Goal: Transaction & Acquisition: Register for event/course

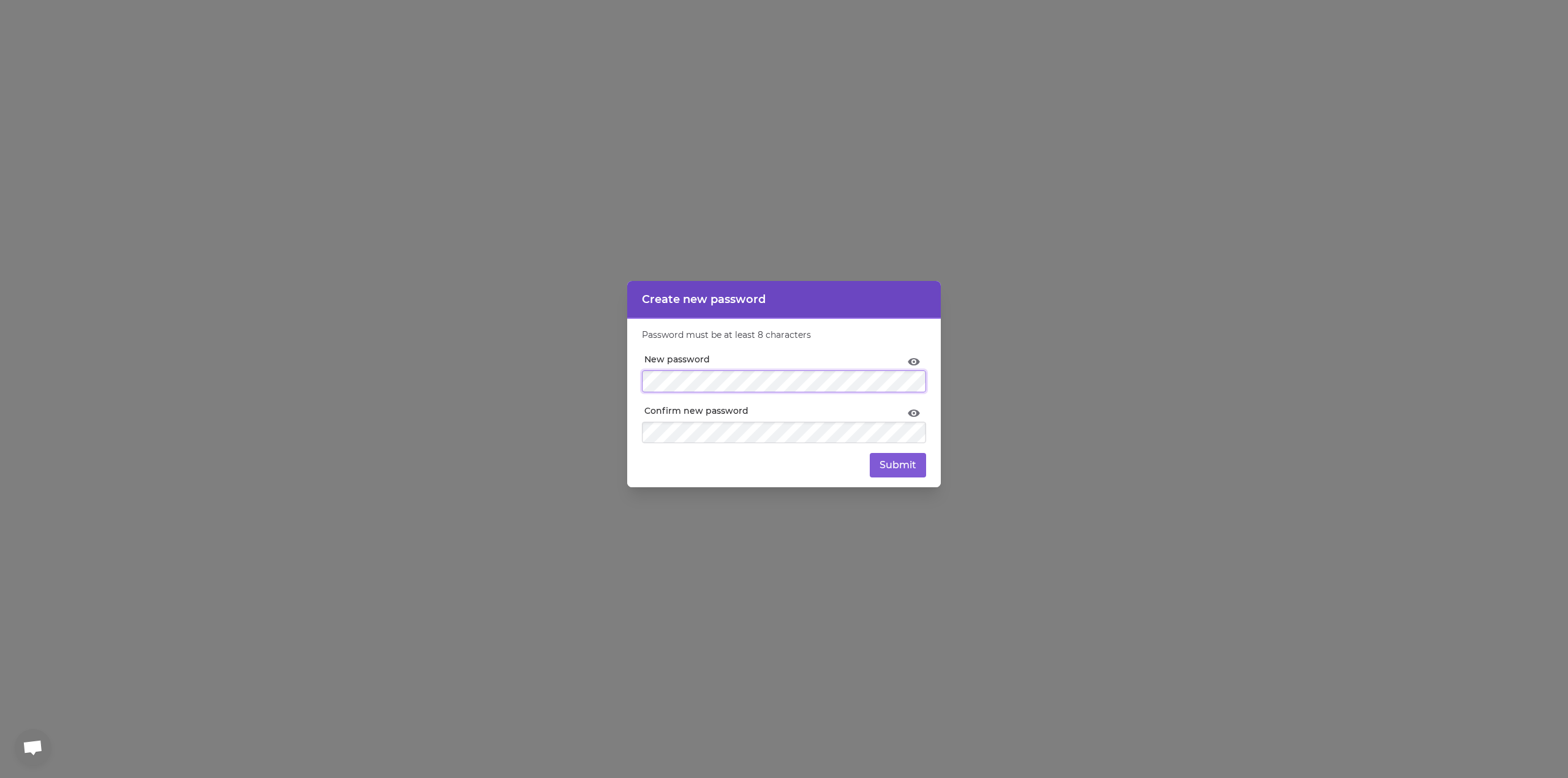
click at [612, 386] on div "Create new password Password must be at least 8 characters New password Confirm…" at bounding box center [784, 389] width 1568 height 778
click at [911, 362] on icon at bounding box center [914, 361] width 12 height 8
click at [911, 362] on icon at bounding box center [914, 361] width 12 height 10
click at [911, 466] on button "Submit" at bounding box center [898, 465] width 57 height 24
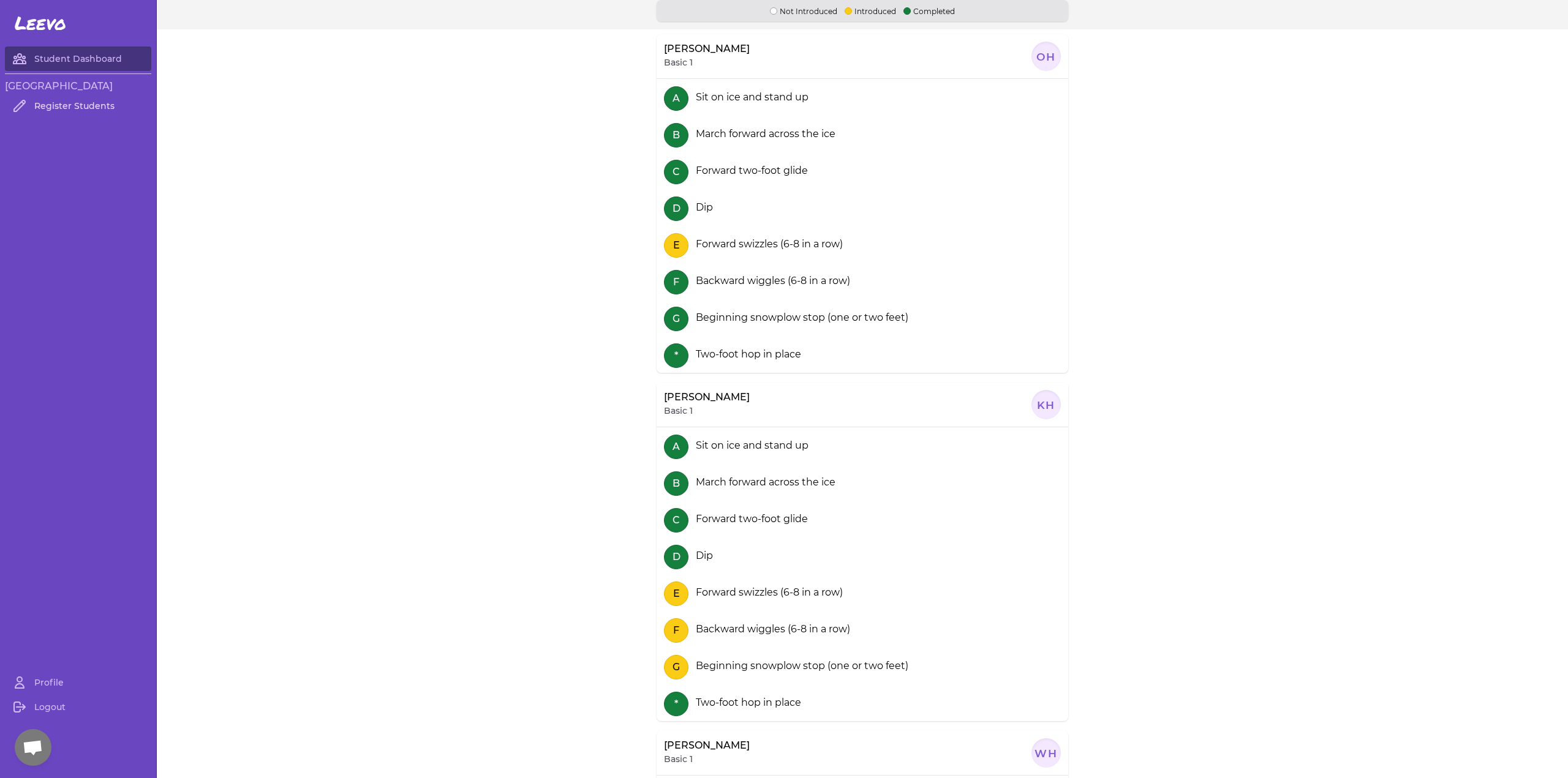
click at [85, 105] on link "Register Students" at bounding box center [78, 106] width 147 height 24
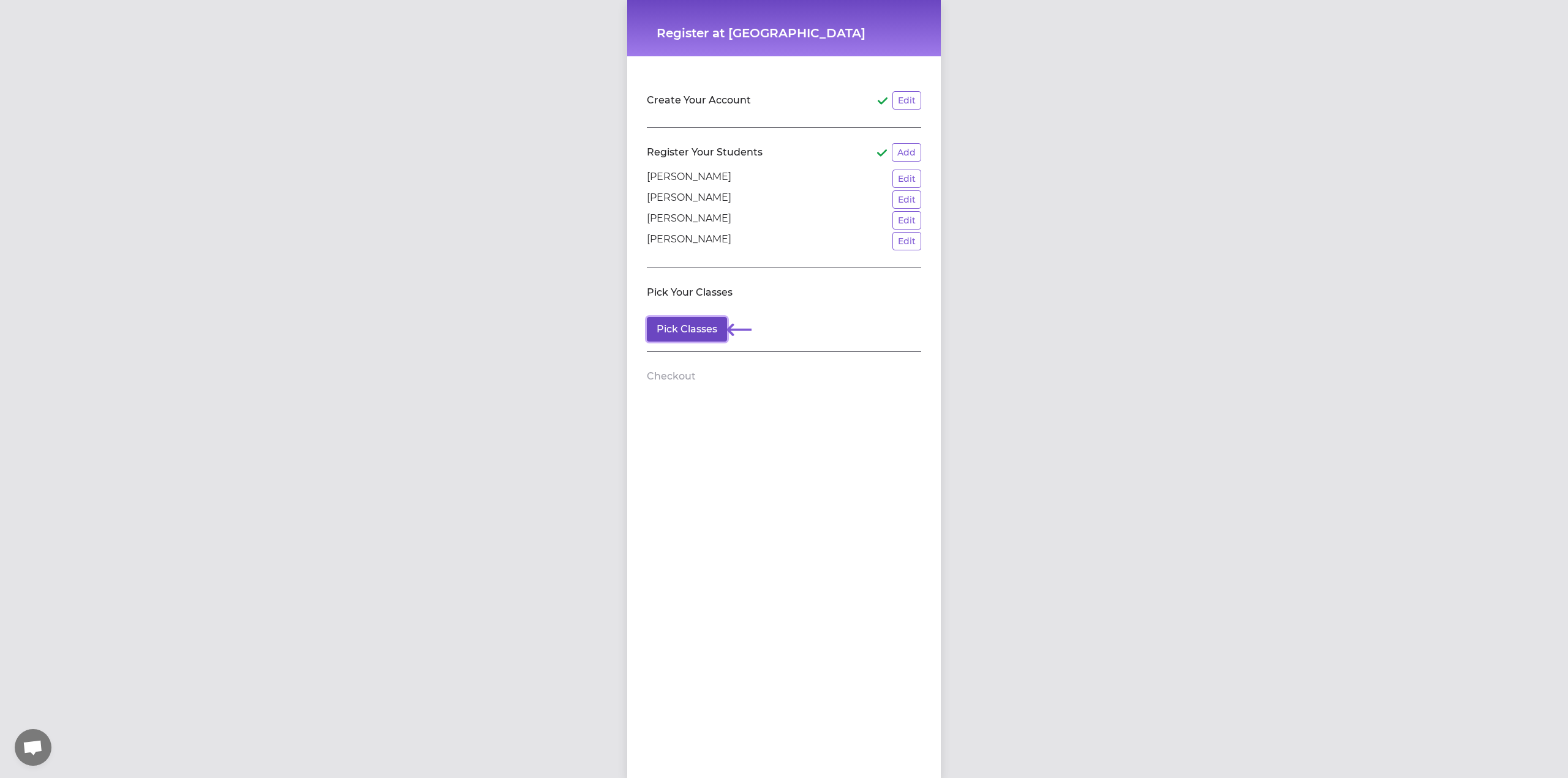
click at [707, 330] on button "Pick Classes" at bounding box center [687, 329] width 80 height 24
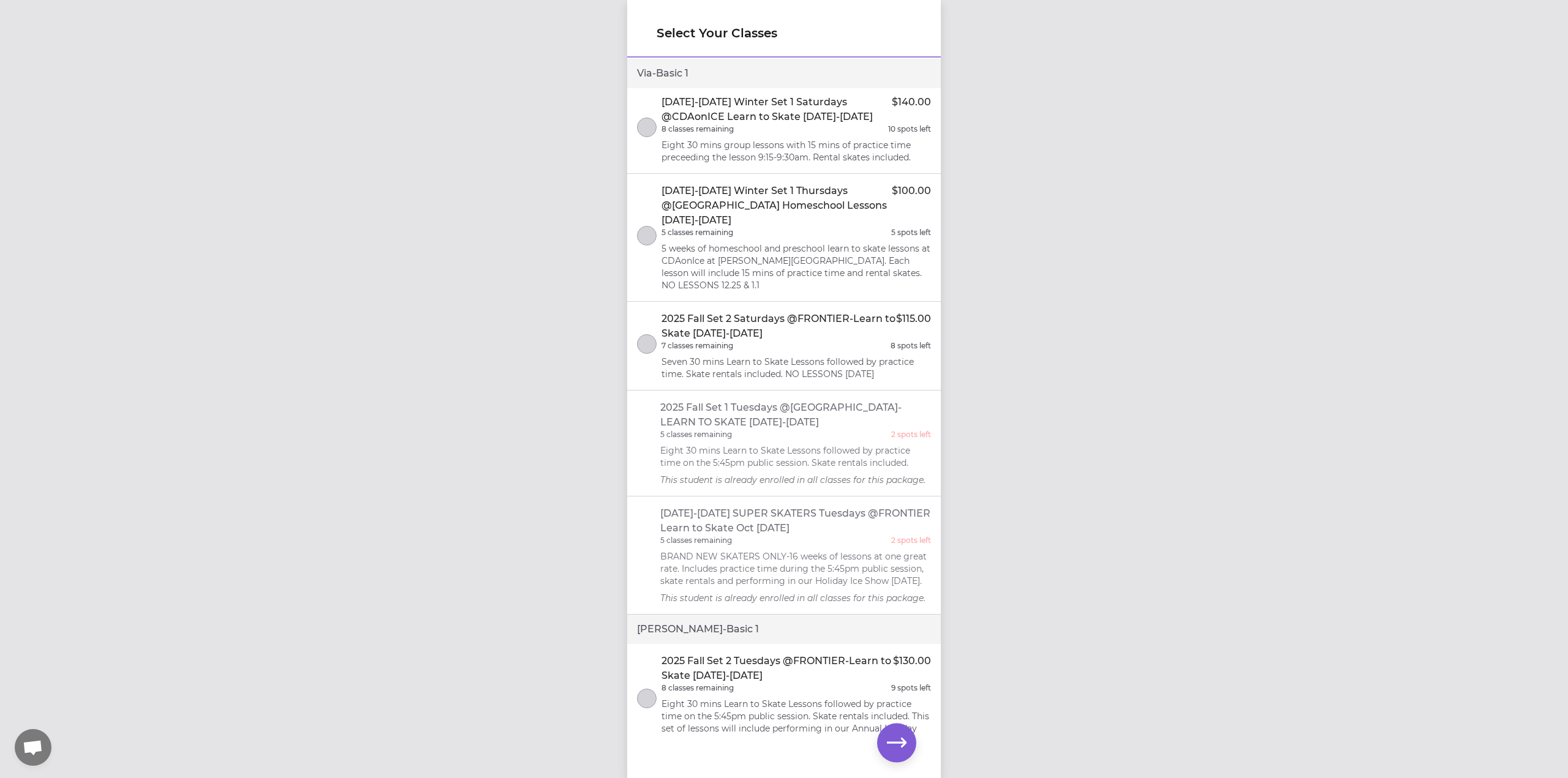
scroll to position [428, 0]
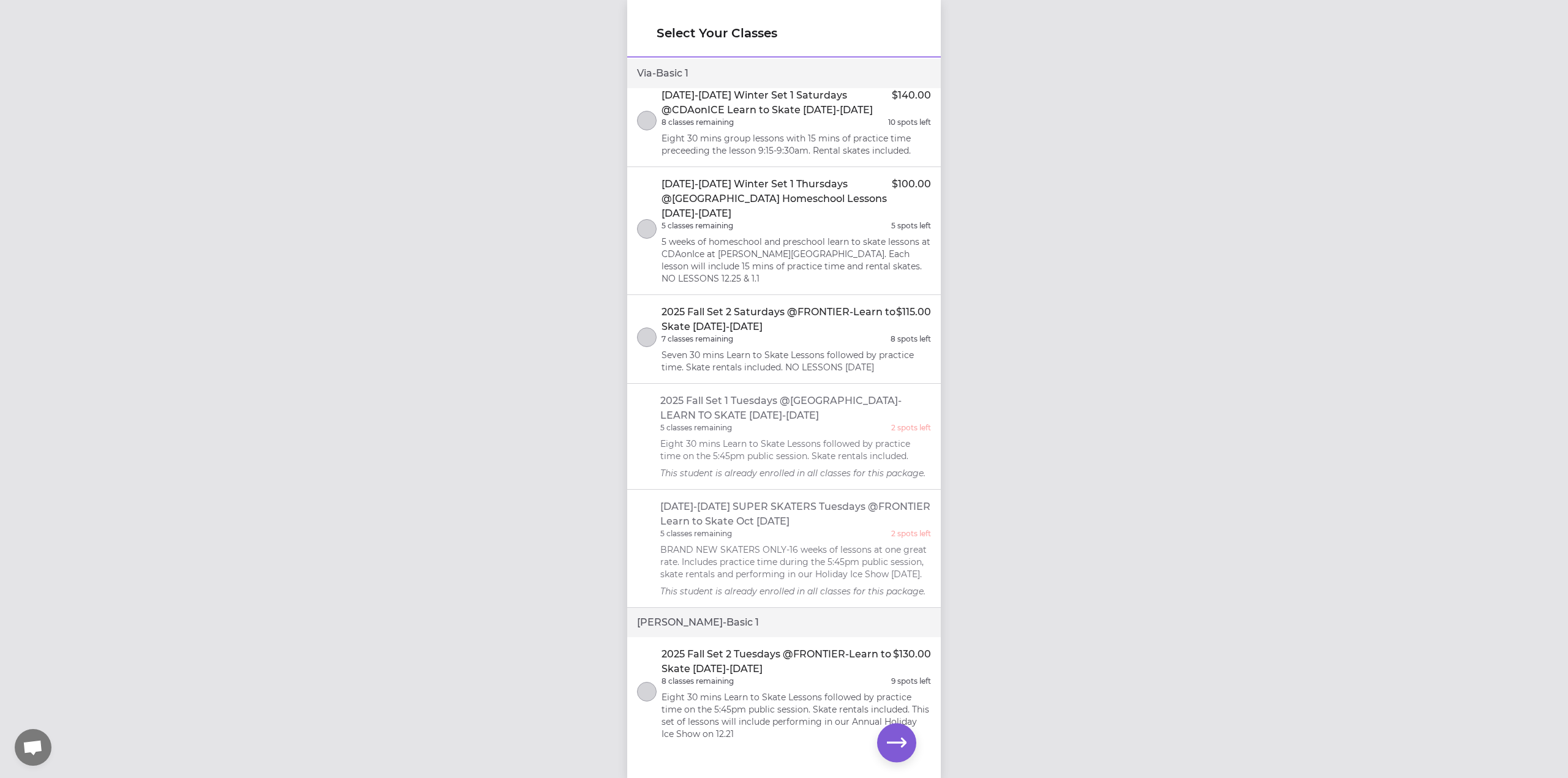
click at [824, 529] on p "[DATE]-[DATE] SUPER SKATERS Tuesdays @FRONTIER Learn to Skate Oct [DATE]" at bounding box center [796, 514] width 271 height 30
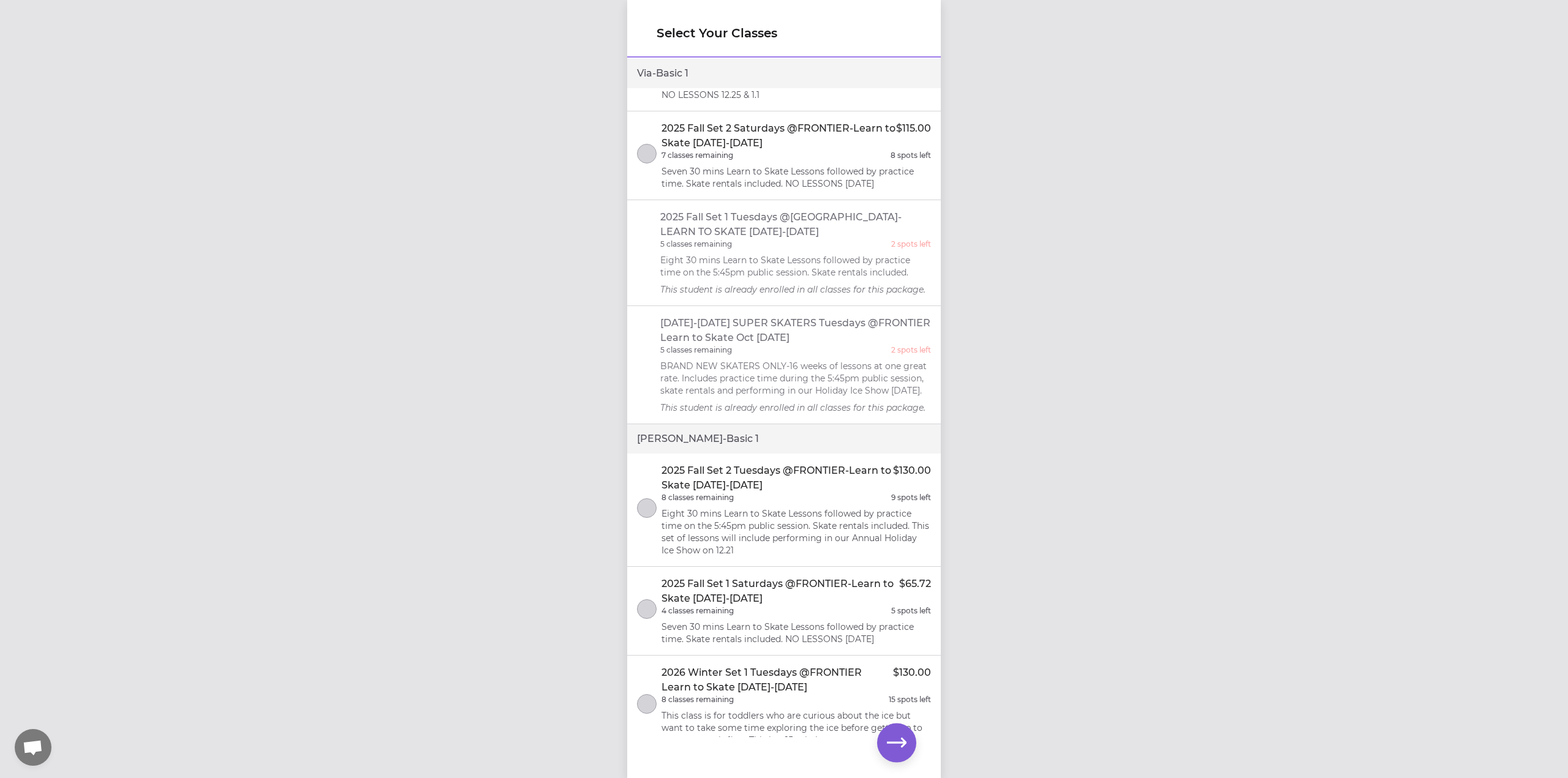
scroll to position [0, 0]
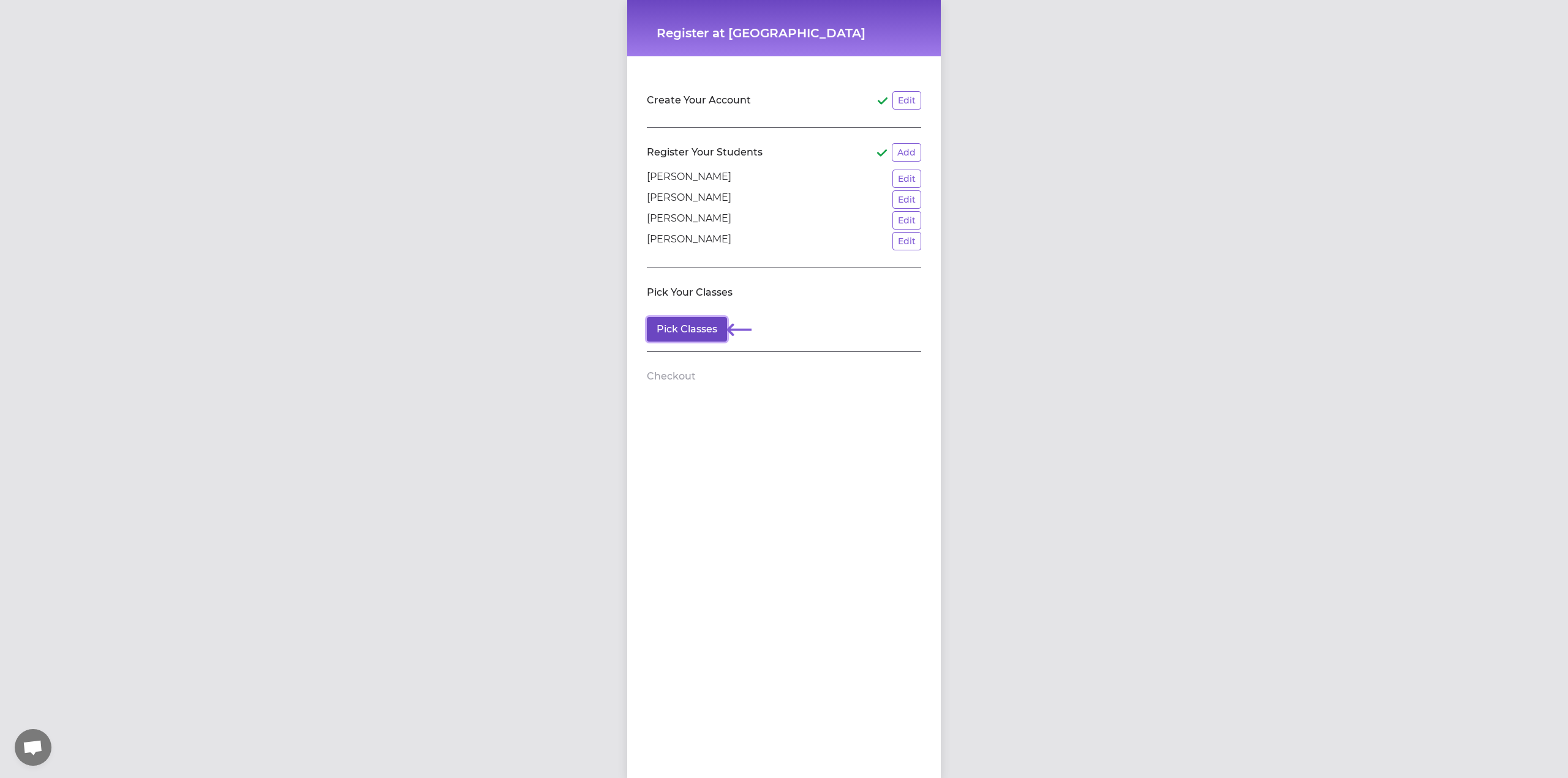
click at [682, 332] on button "Pick Classes" at bounding box center [687, 329] width 80 height 24
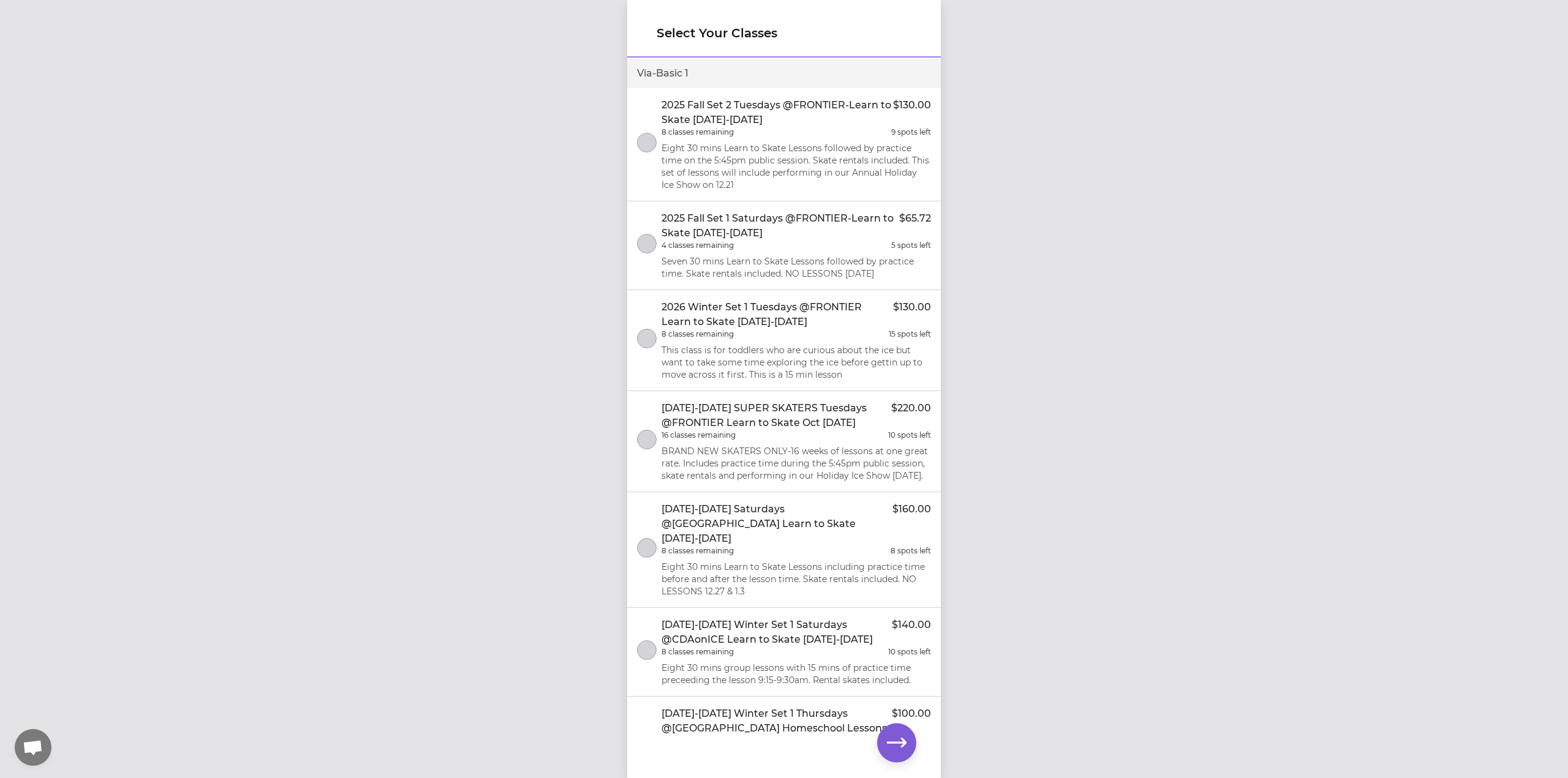
click at [791, 433] on div "16 classes remaining 10 spots left" at bounding box center [796, 435] width 270 height 10
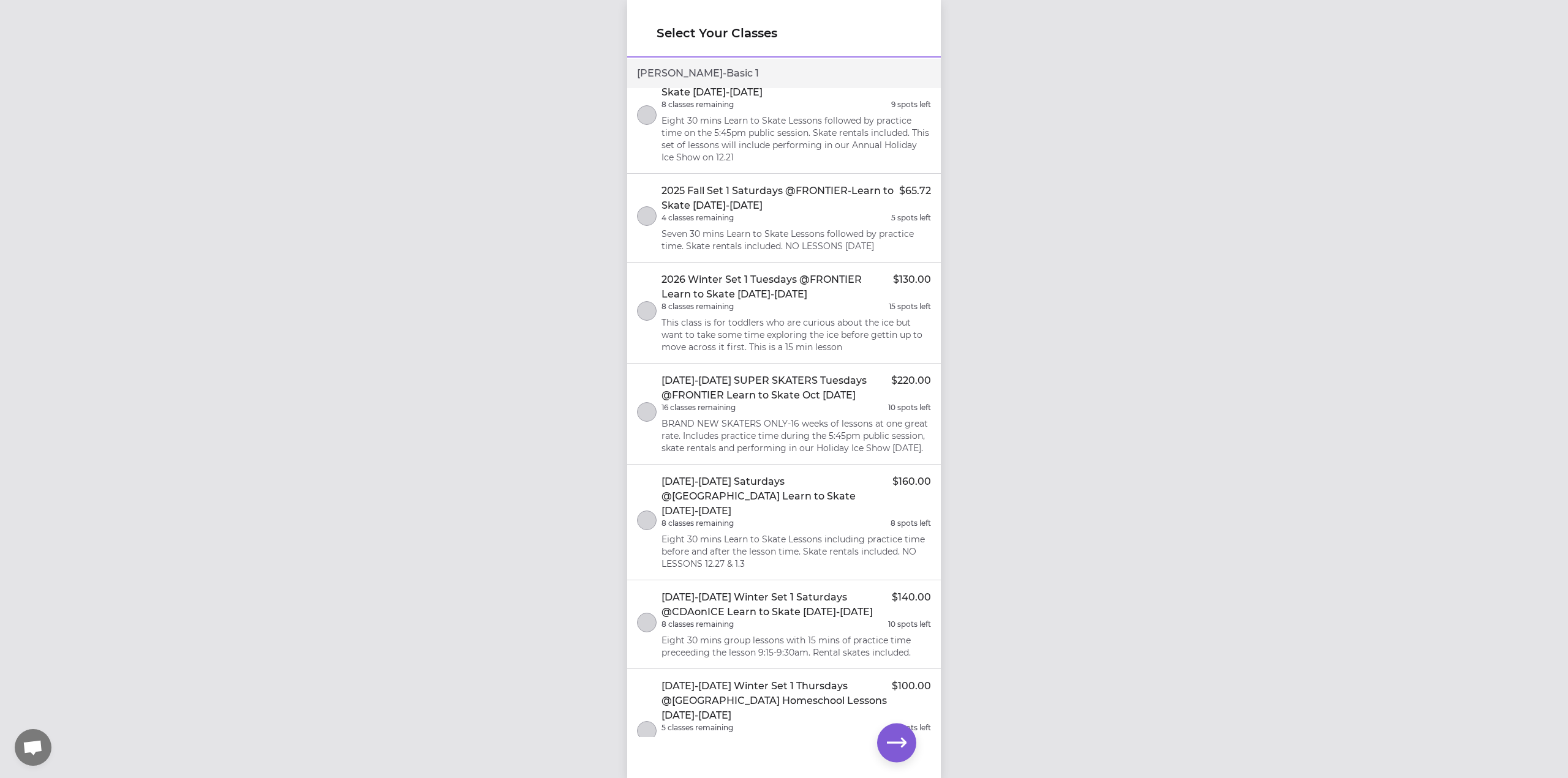
scroll to position [1000, 0]
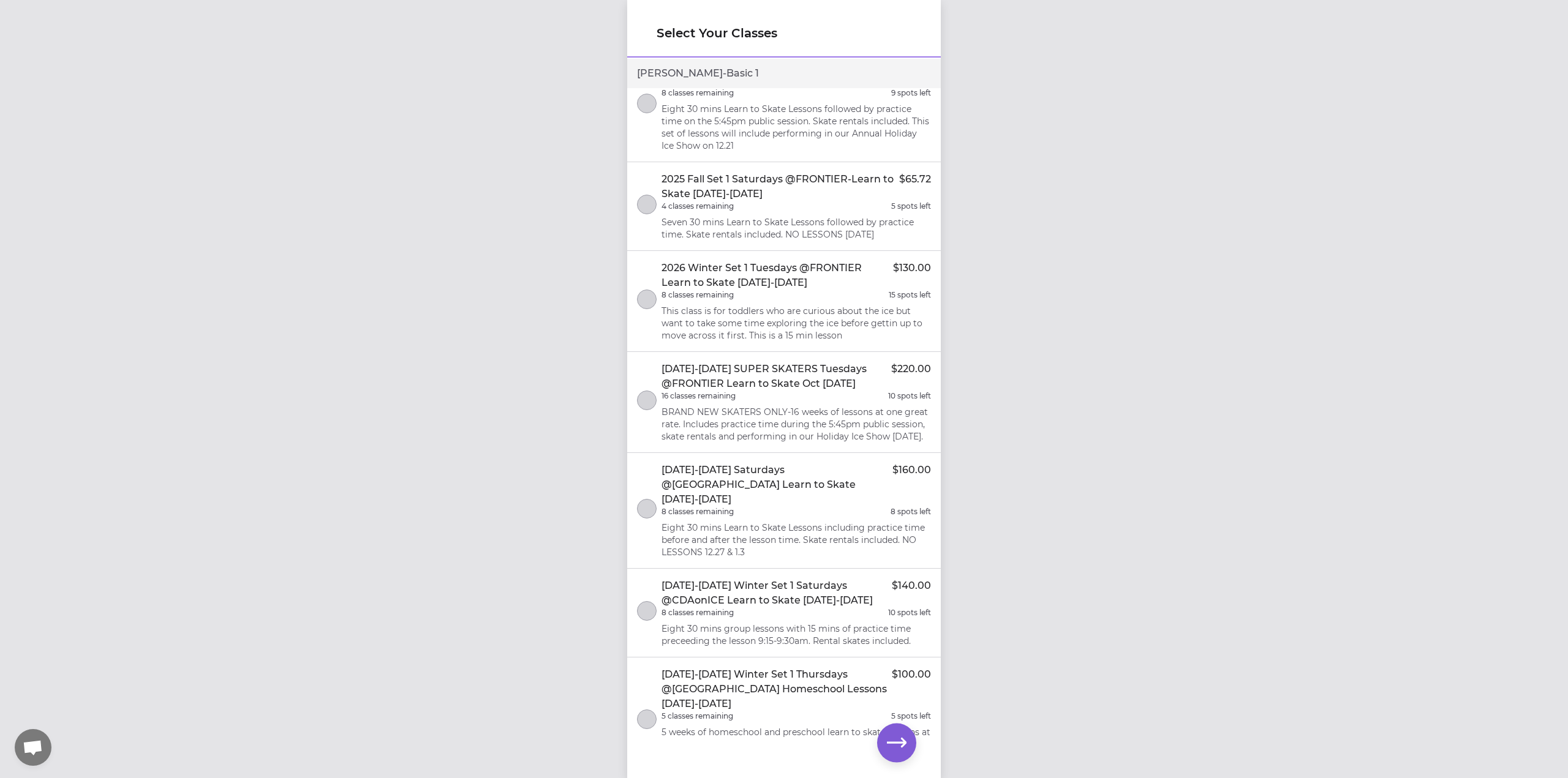
click at [817, 430] on p "BRAND NEW SKATERS ONLY-16 weeks of lessons at one great rate. Includes practice…" at bounding box center [796, 424] width 270 height 37
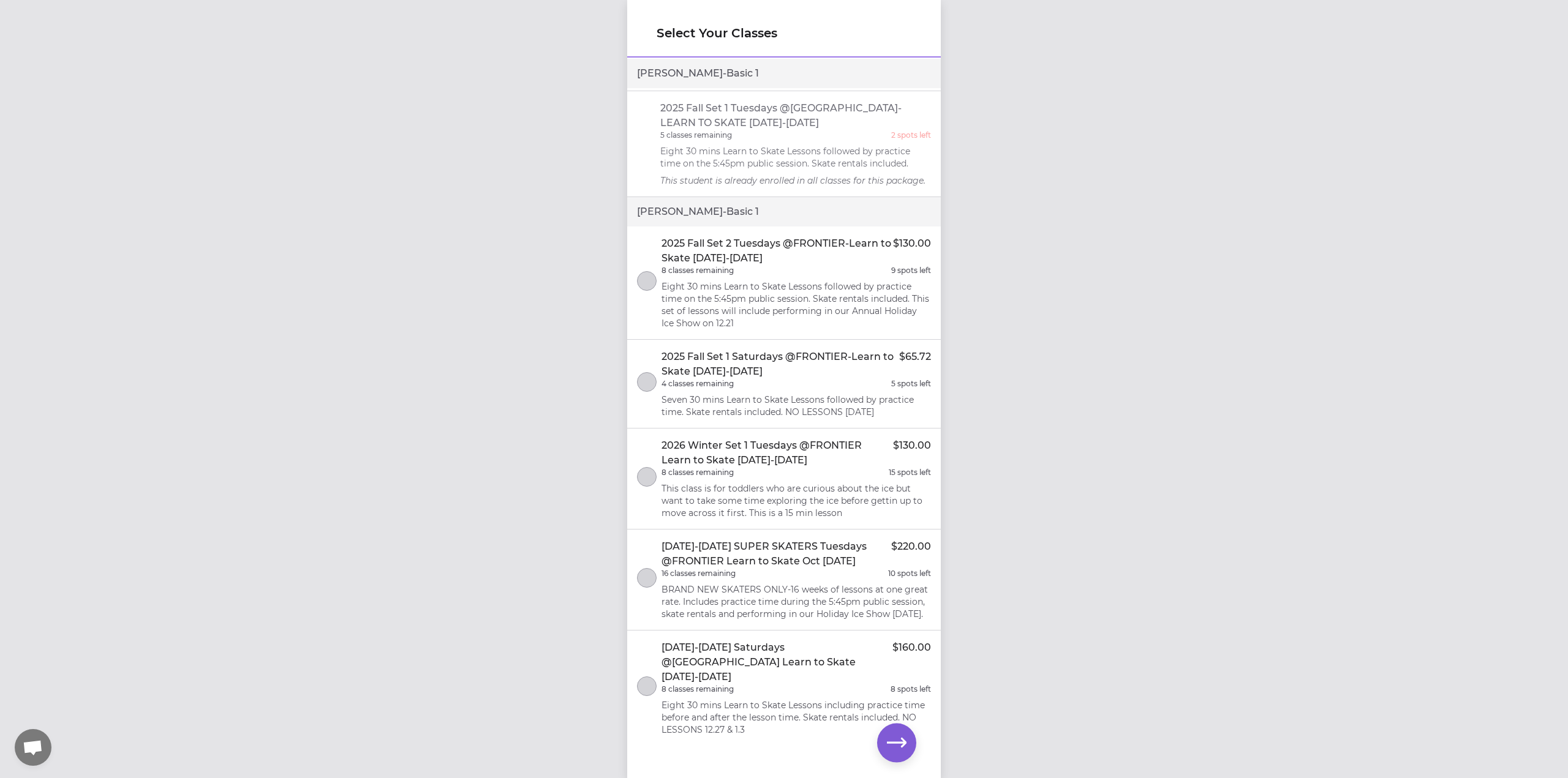
scroll to position [1846, 0]
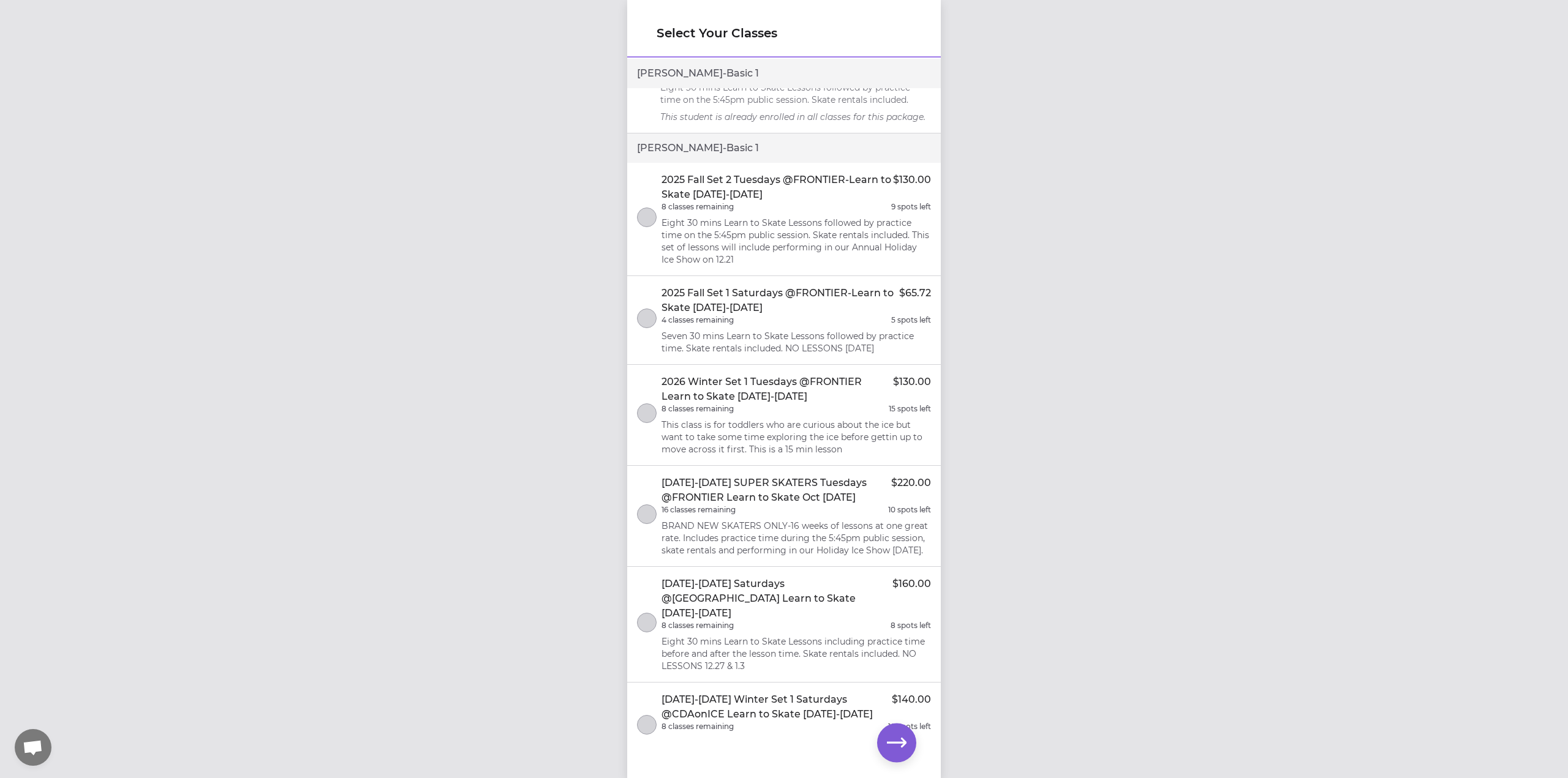
click at [657, 567] on li "[DATE]-[DATE] SUPER SKATERS Tuesdays @FRONTIER Learn to Skate Oct [DATE] $220.0…" at bounding box center [784, 516] width 314 height 101
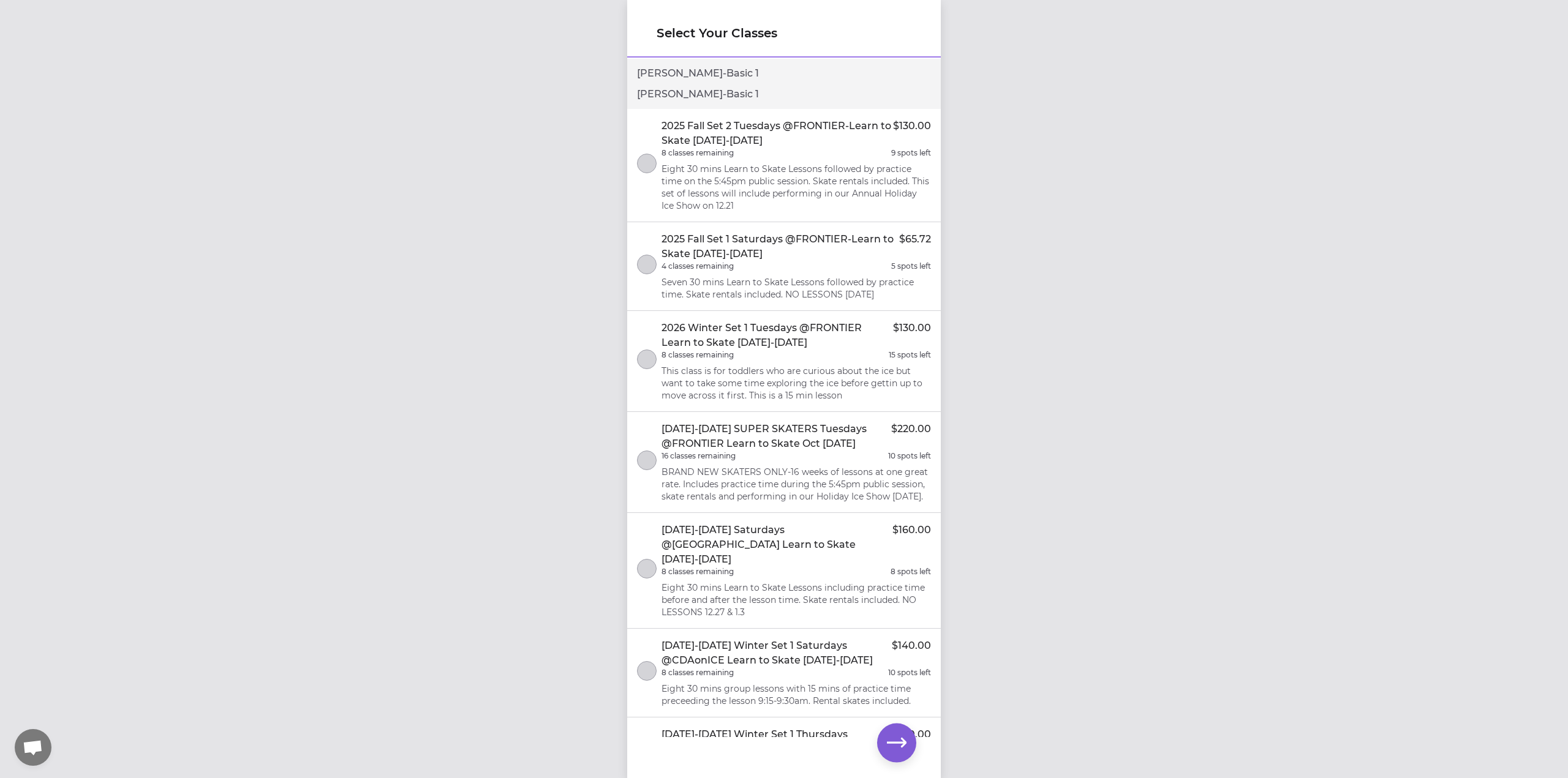
scroll to position [2872, 0]
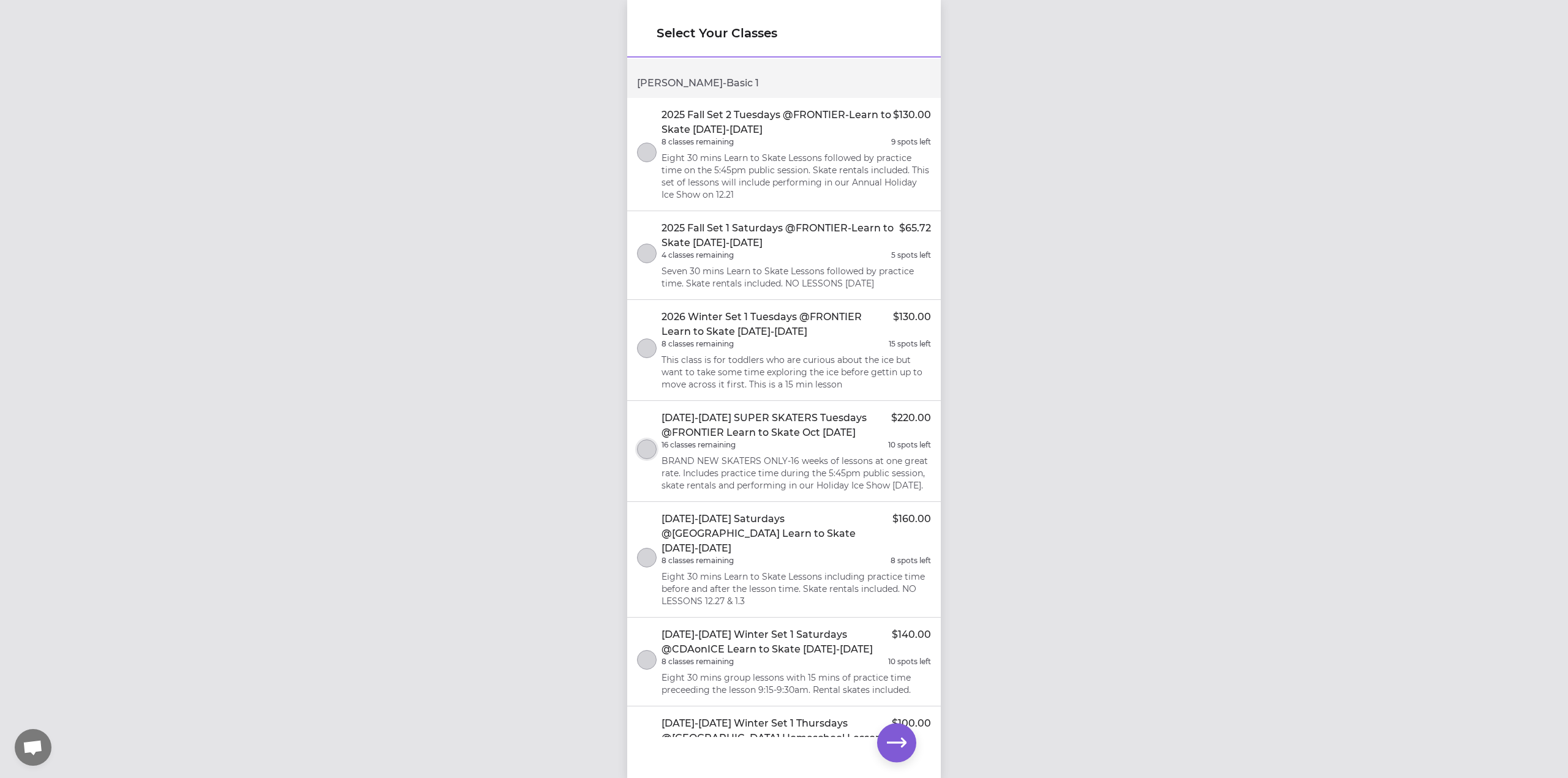
click at [642, 459] on button "select class" at bounding box center [646, 449] width 19 height 19
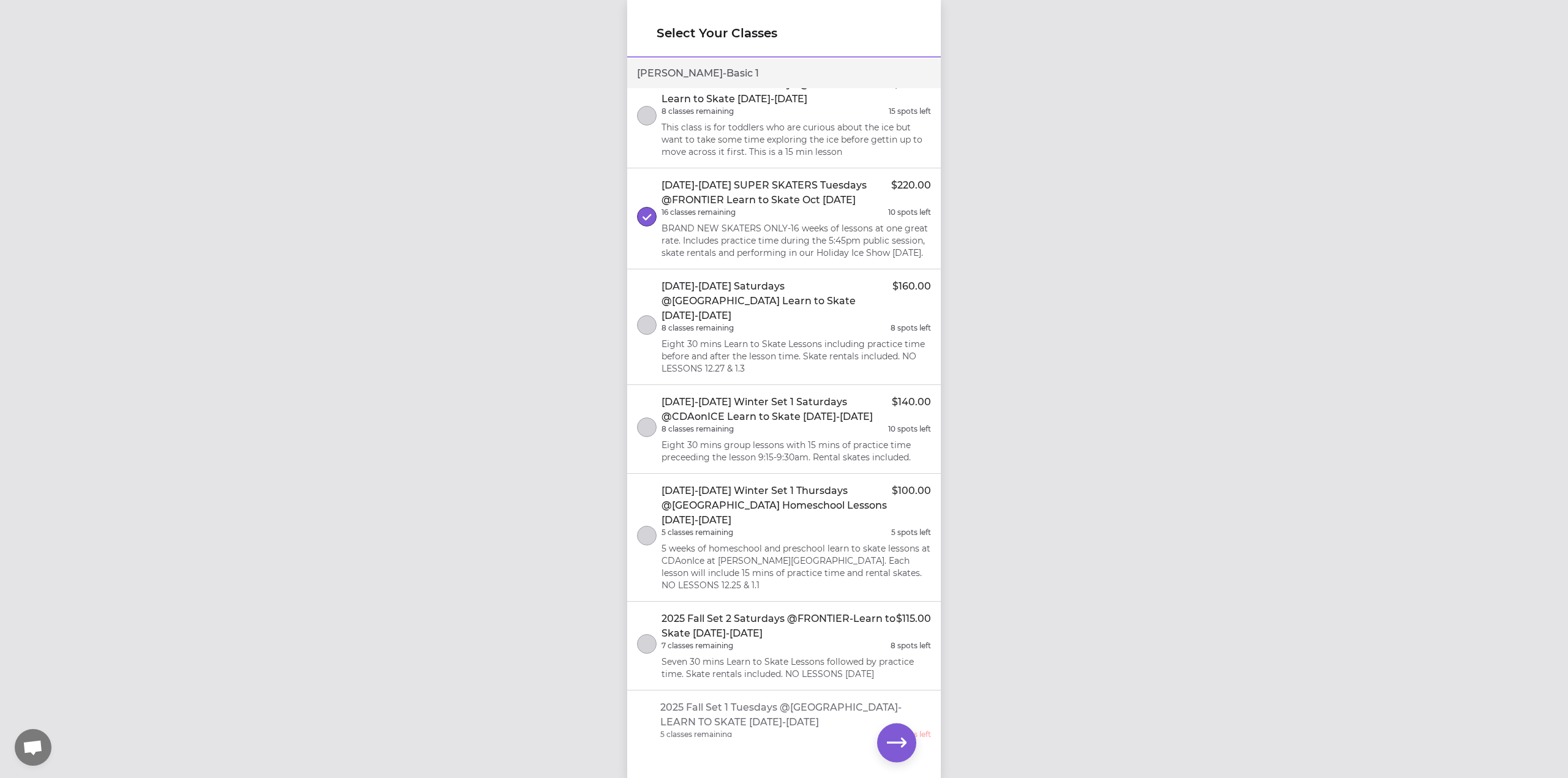
scroll to position [3087, 0]
